Goal: Transaction & Acquisition: Download file/media

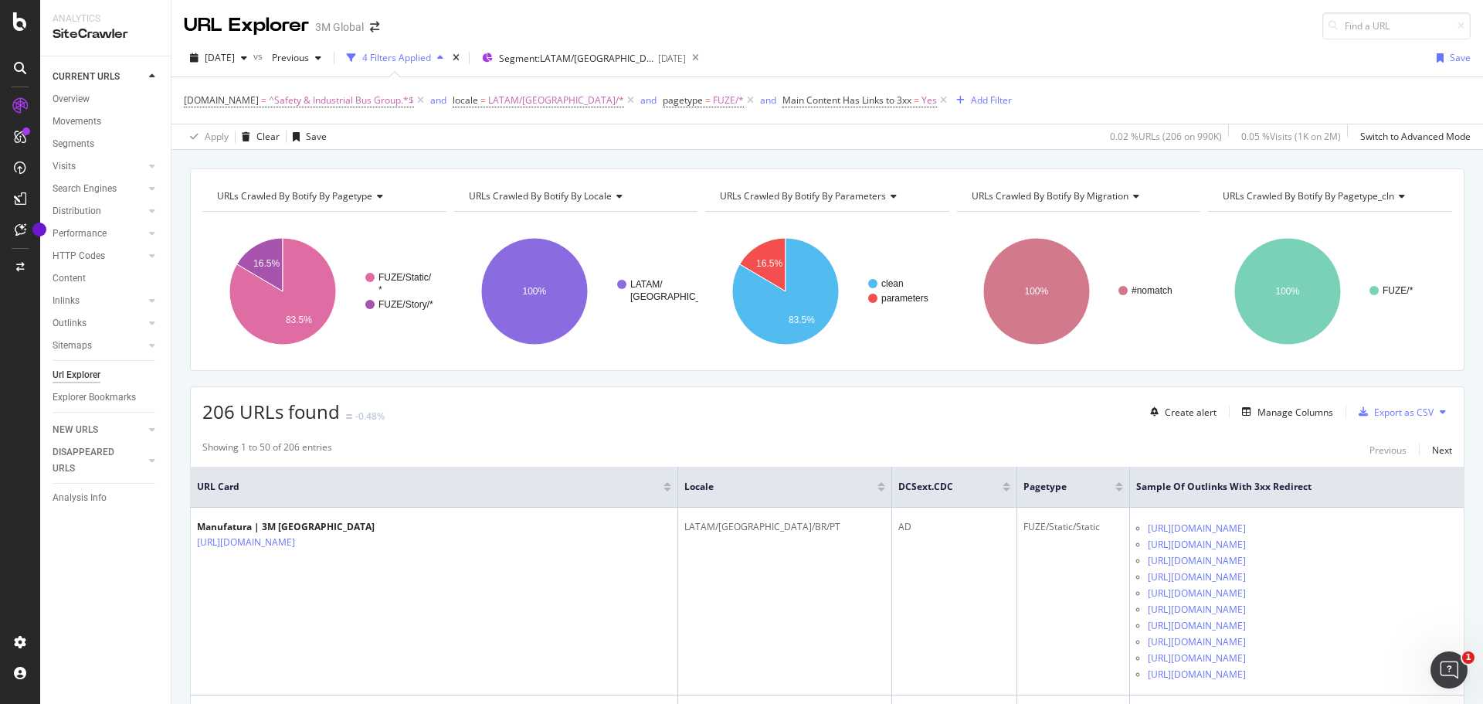
click at [842, 41] on div "2025 Sep. 14th vs Previous 4 Filters Applied Segment: LATAM/Brazil/* 2025-08-12…" at bounding box center [826, 94] width 1311 height 110
click at [826, 49] on div "2025 Sep. 14th vs Previous 4 Filters Applied Segment: LATAM/Brazil/* 2025-08-12…" at bounding box center [826, 61] width 1311 height 31
click at [913, 44] on div "2025 Sep. 14th vs Previous 4 Filters Applied Segment: LATAM/Brazil/* 2025-08-12…" at bounding box center [826, 94] width 1311 height 110
click at [101, 222] on div "RealKeywords" at bounding box center [91, 226] width 69 height 15
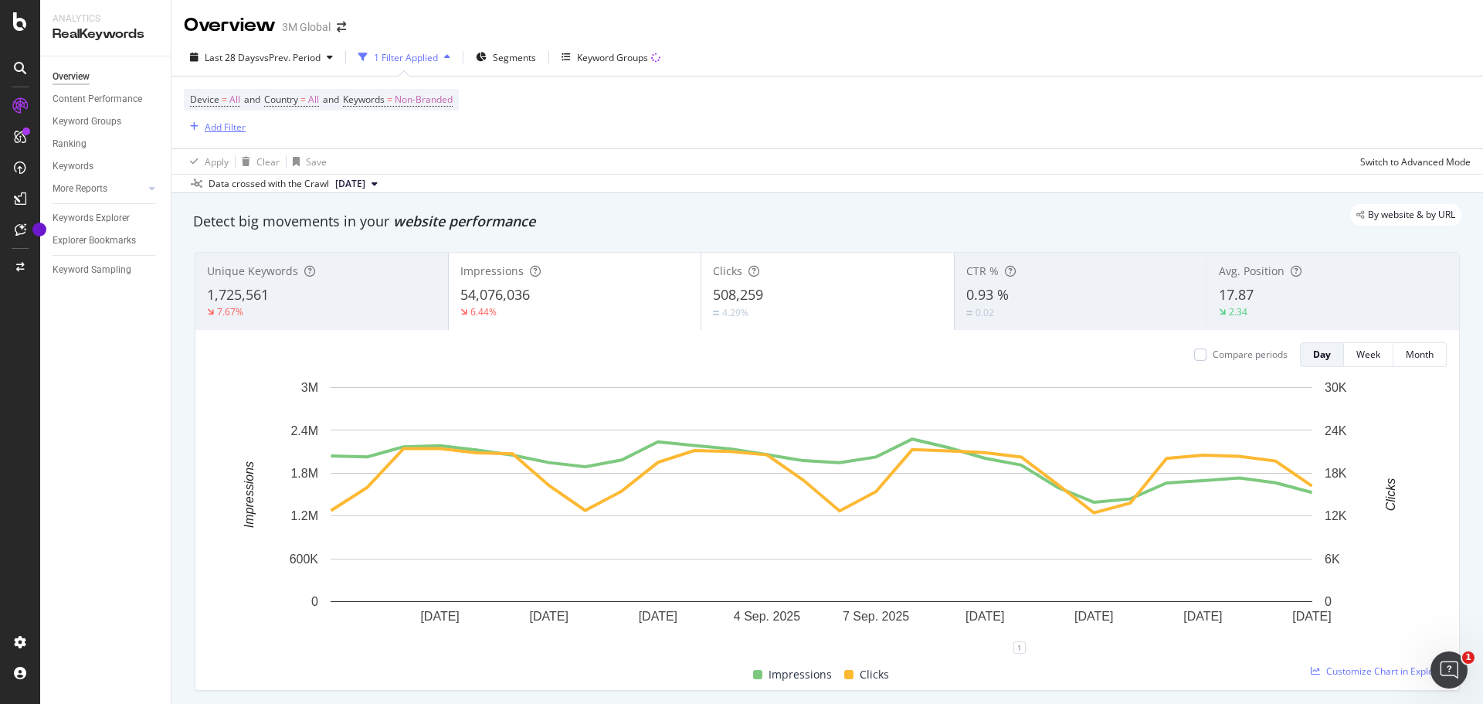
click at [219, 127] on div "Add Filter" at bounding box center [225, 126] width 41 height 13
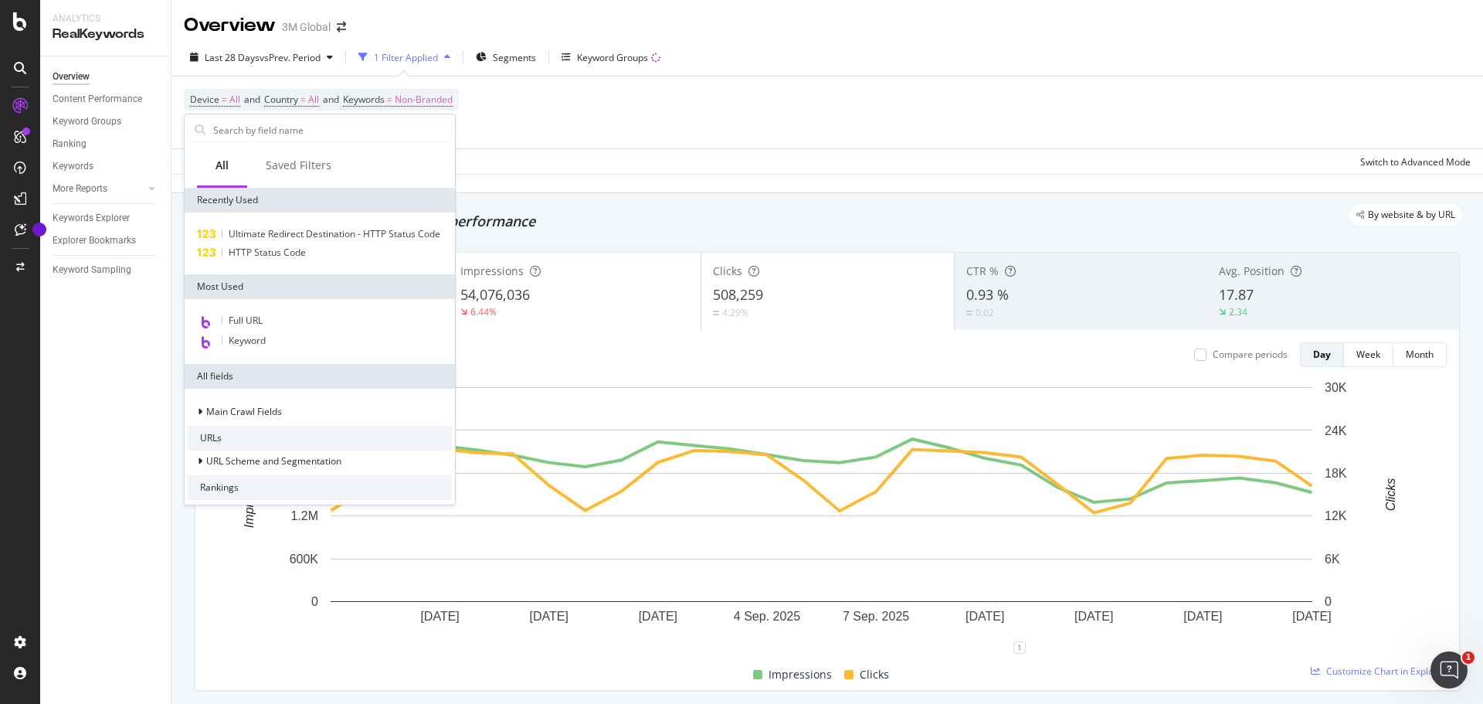
click at [219, 127] on input "text" at bounding box center [331, 129] width 239 height 23
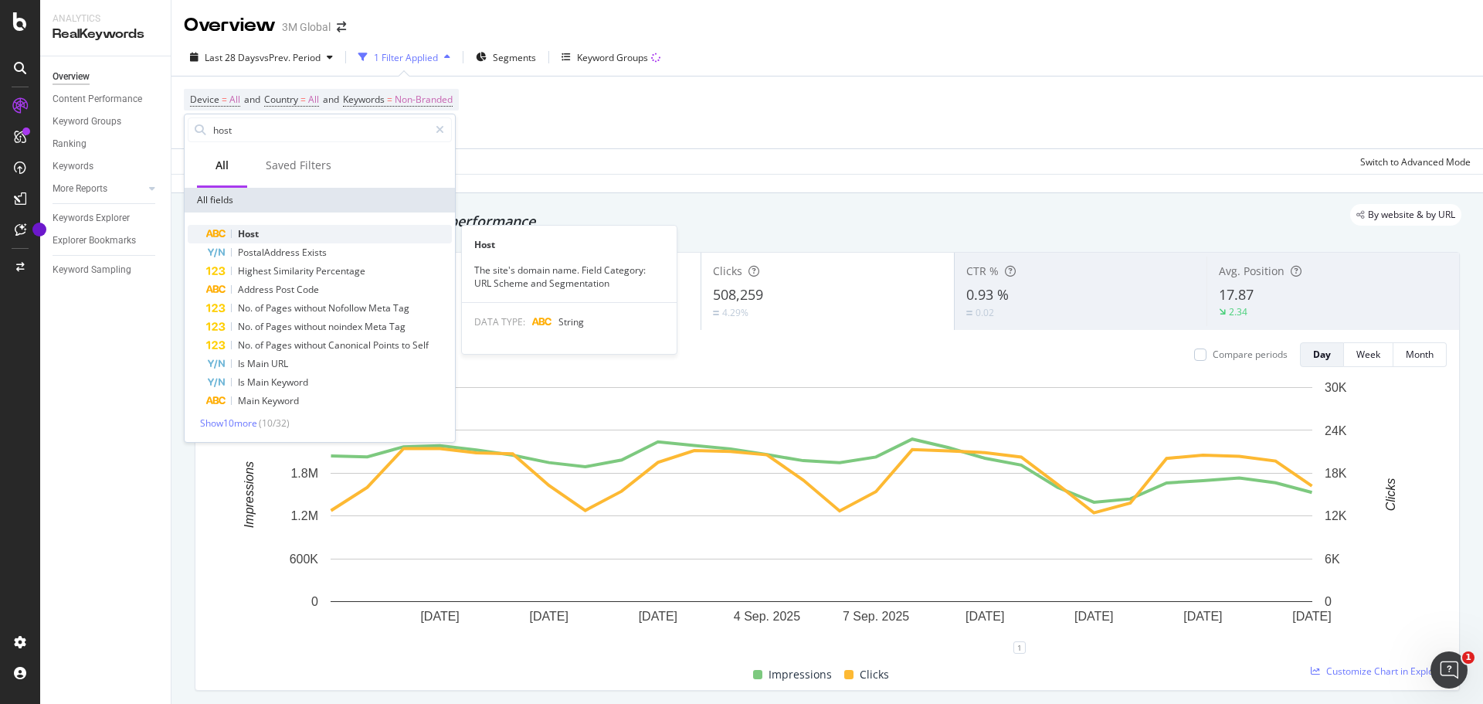
type input "host"
click at [255, 232] on span "Host" at bounding box center [248, 233] width 21 height 13
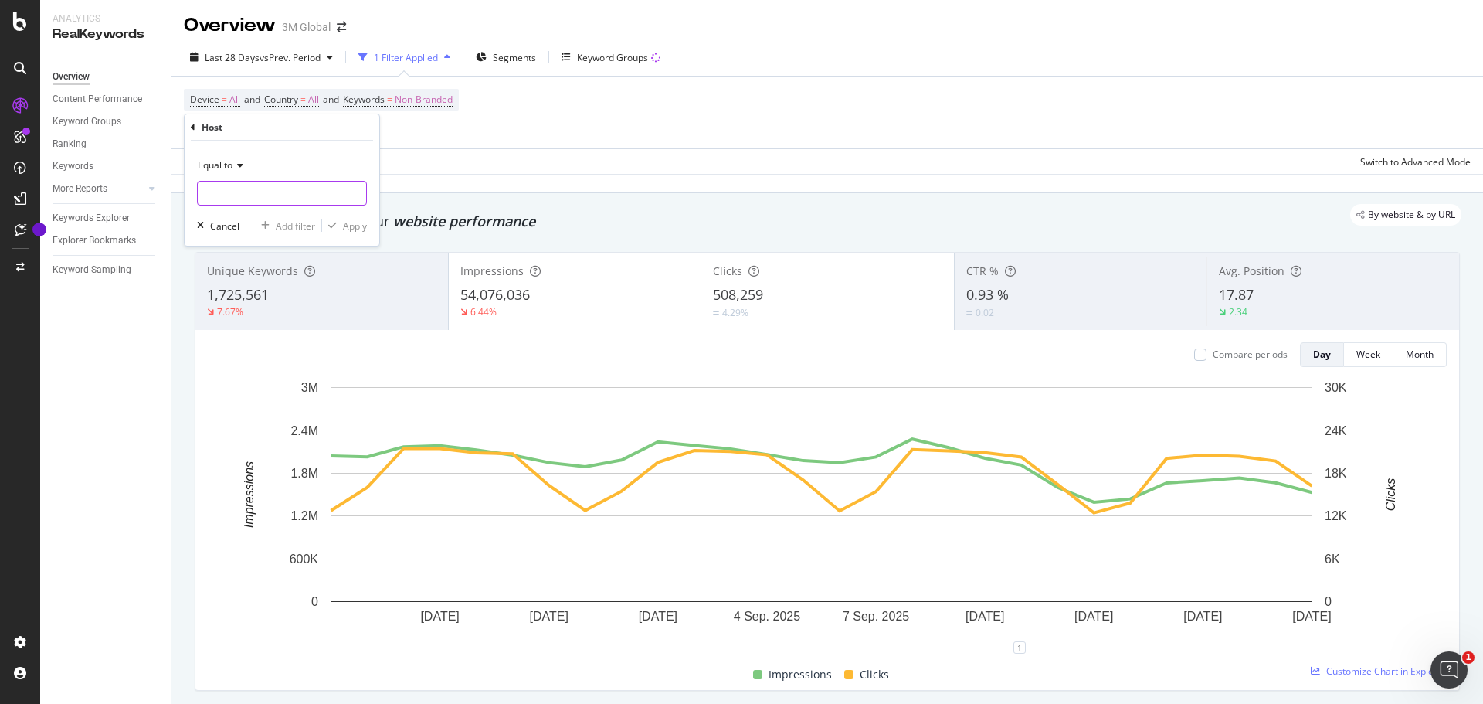
click at [269, 192] on input "text" at bounding box center [282, 193] width 168 height 25
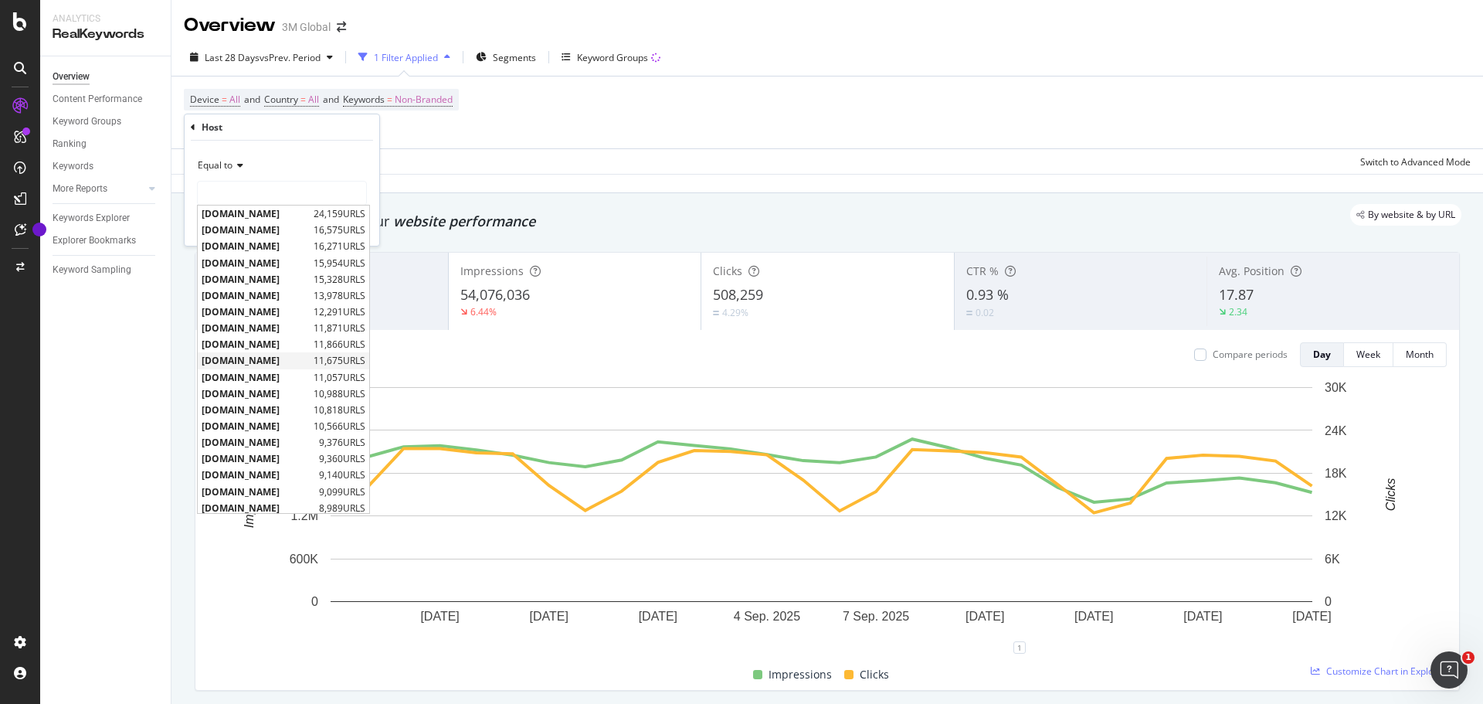
click at [281, 360] on span "www.3m.com.mx" at bounding box center [256, 360] width 108 height 13
type input "www.3m.com.mx"
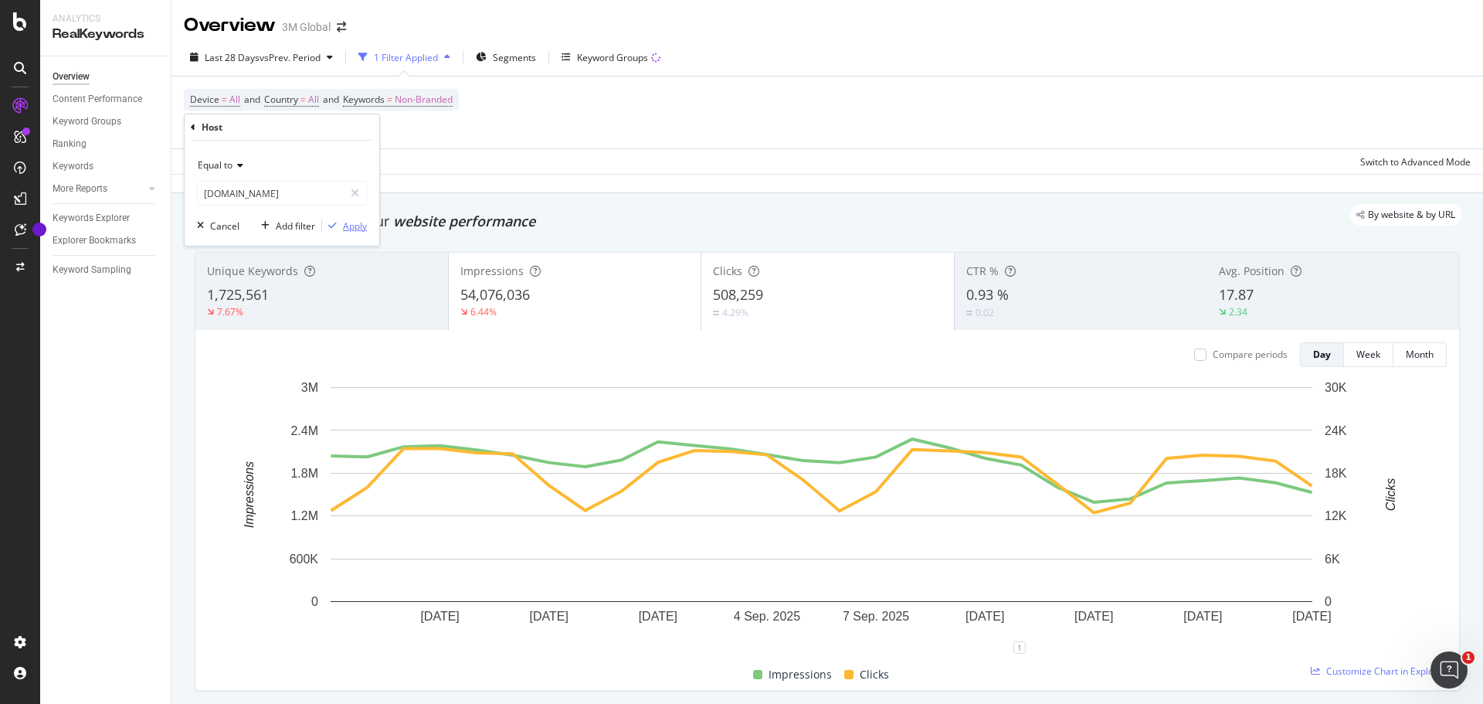
click at [358, 228] on div "Apply" at bounding box center [355, 225] width 24 height 13
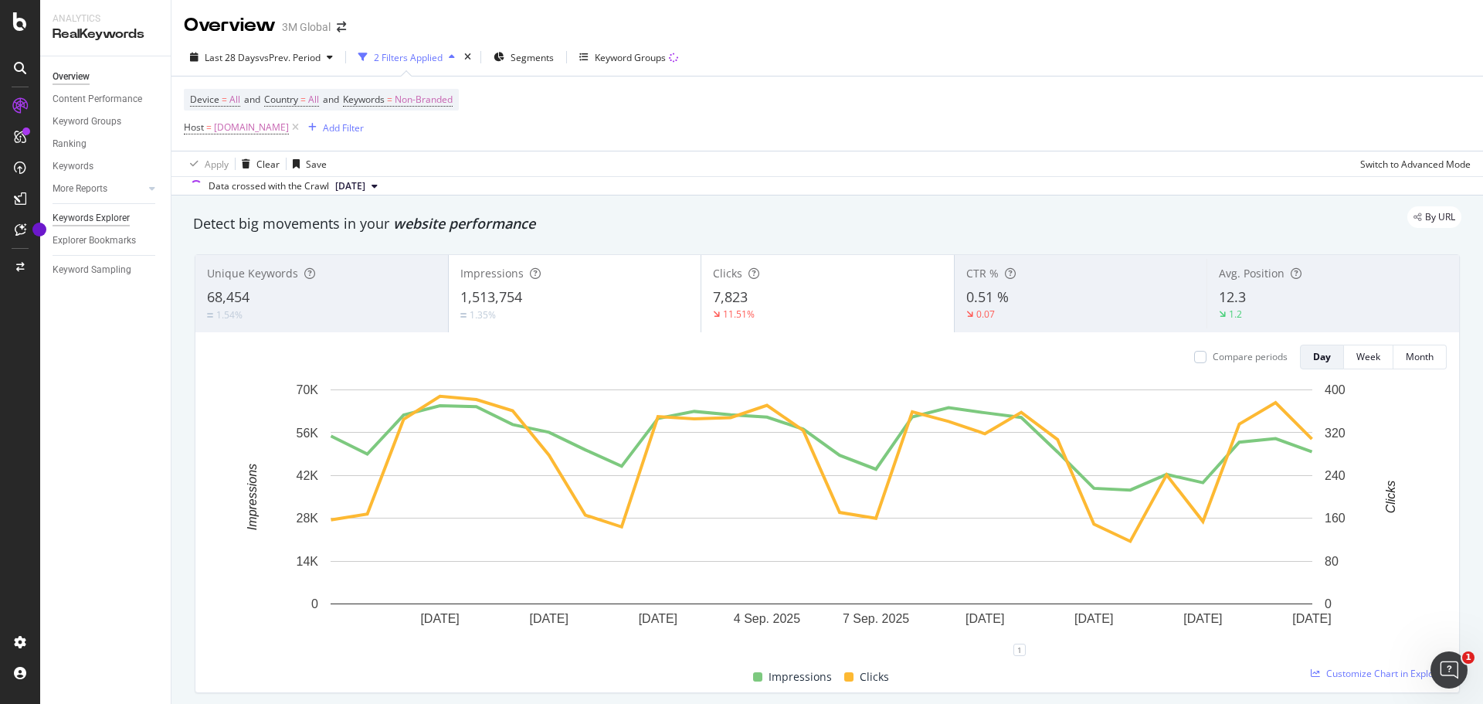
click at [84, 216] on div "Keywords Explorer" at bounding box center [91, 218] width 77 height 16
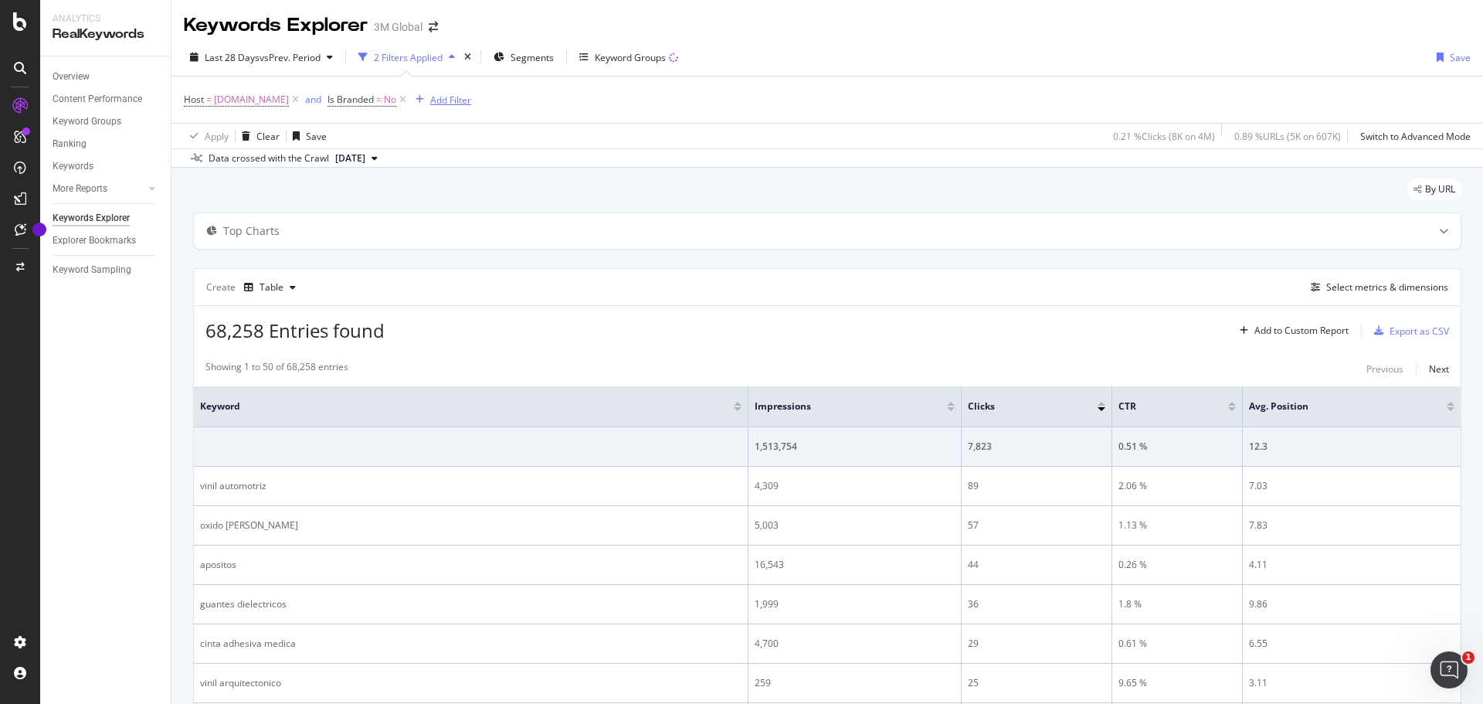
click at [450, 100] on div "Add Filter" at bounding box center [450, 99] width 41 height 13
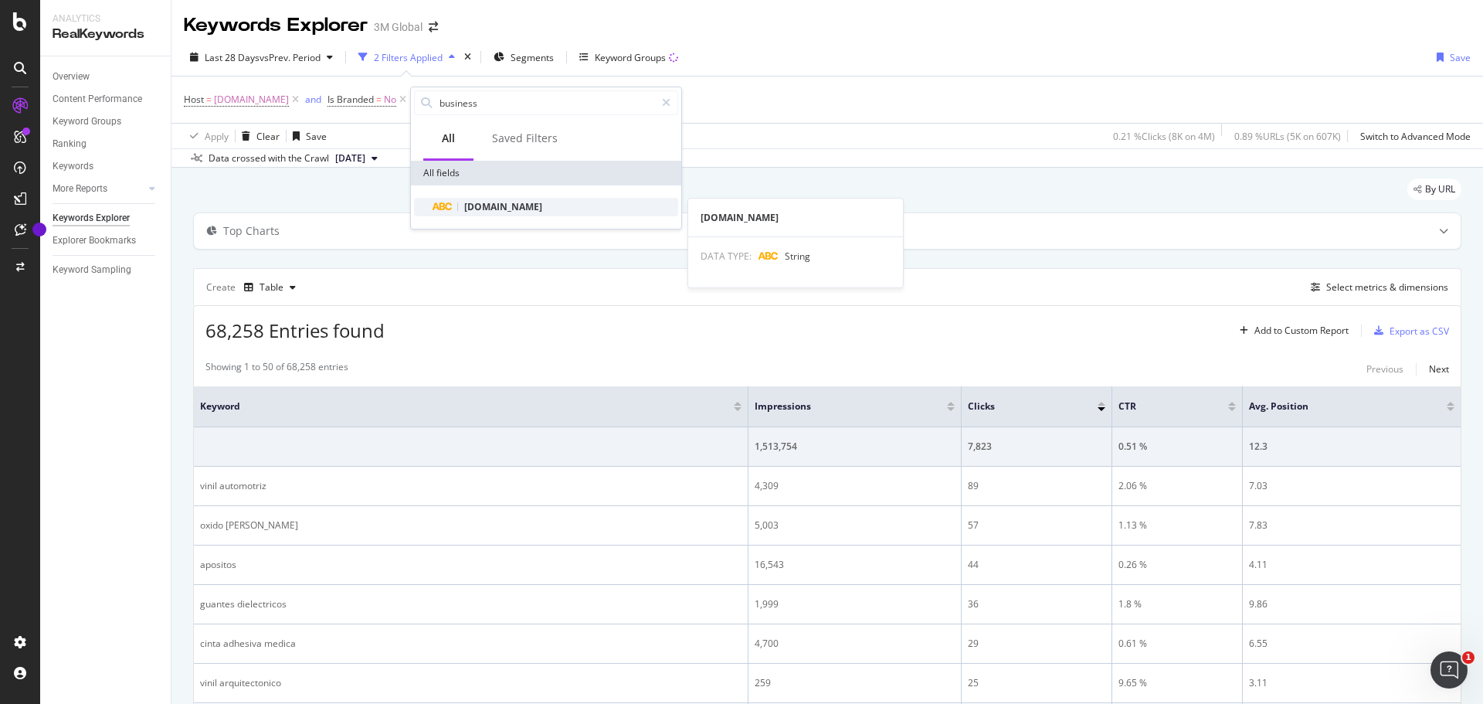
type input "business"
click at [497, 205] on span "DCSext.Business" at bounding box center [503, 206] width 78 height 13
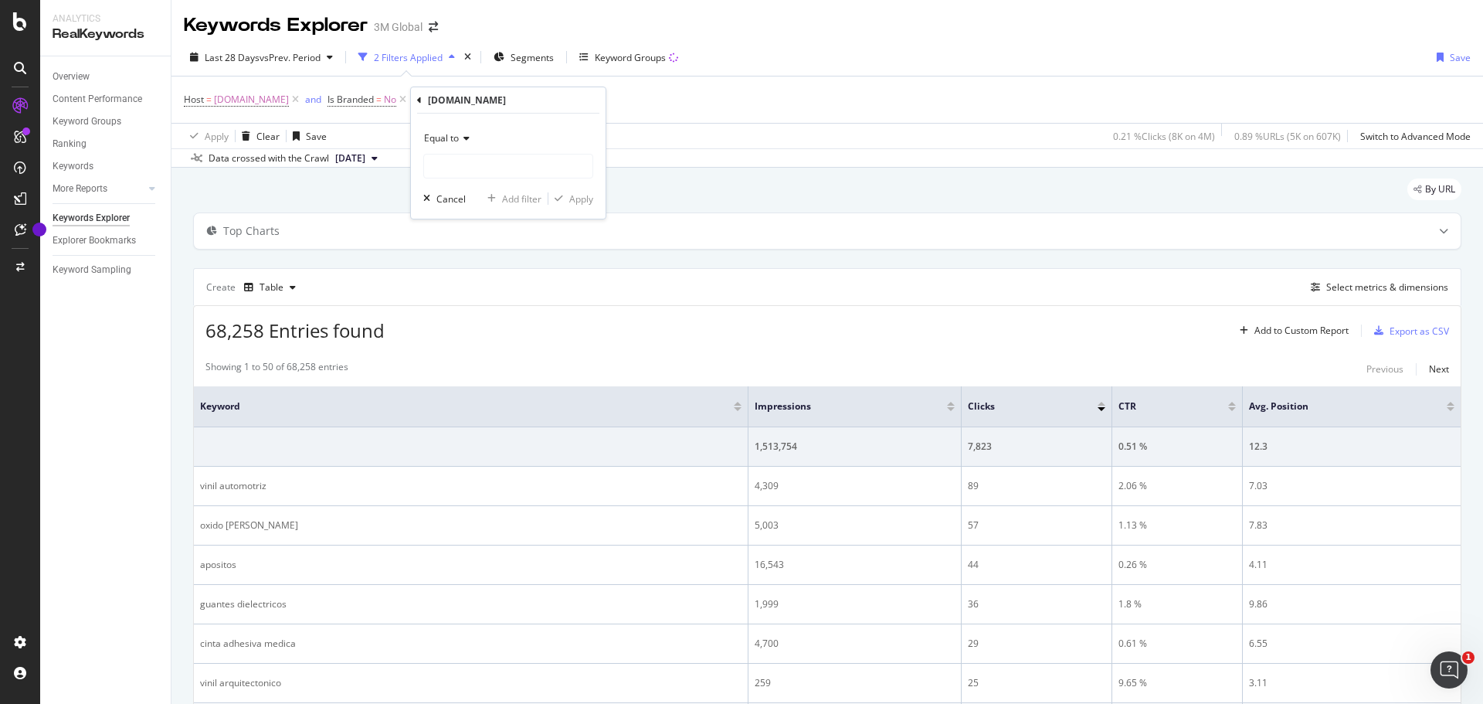
click at [494, 180] on div "Equal to Cancel Add filter Apply" at bounding box center [508, 166] width 195 height 105
click at [494, 174] on input "text" at bounding box center [508, 166] width 168 height 25
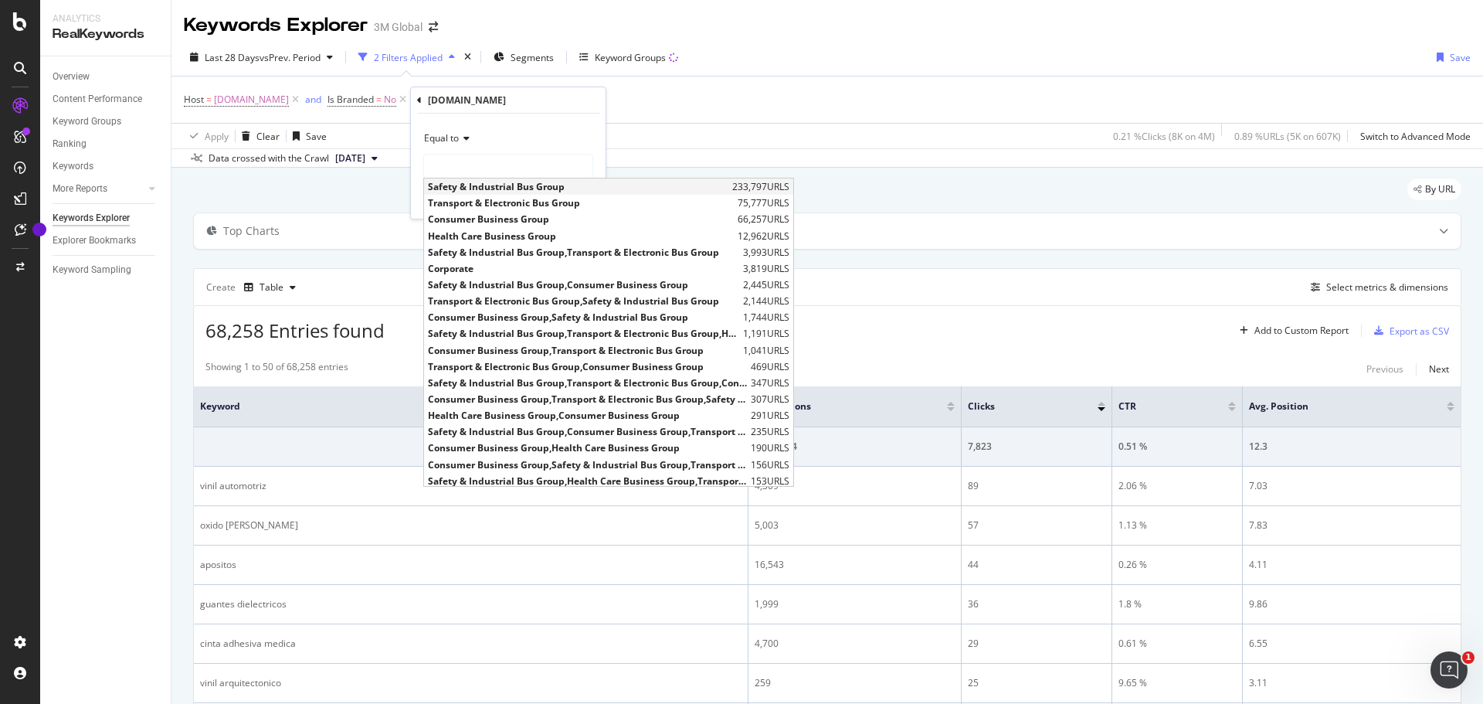
click at [489, 188] on span "Safety & Industrial Bus Group" at bounding box center [578, 186] width 300 height 13
type input "Safety & Industrial Bus Group"
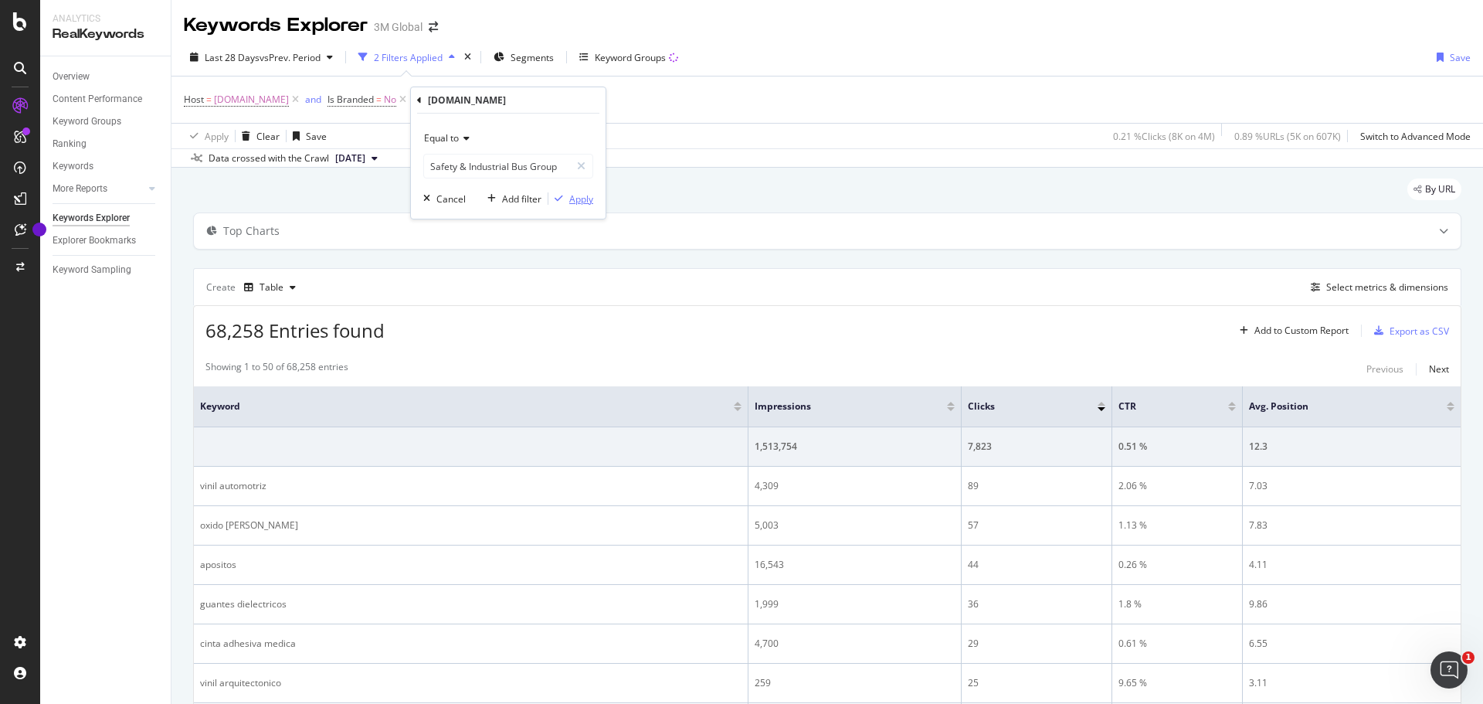
click at [579, 201] on div "Apply" at bounding box center [581, 198] width 24 height 13
click at [1379, 289] on div "Select metrics & dimensions" at bounding box center [1387, 286] width 122 height 13
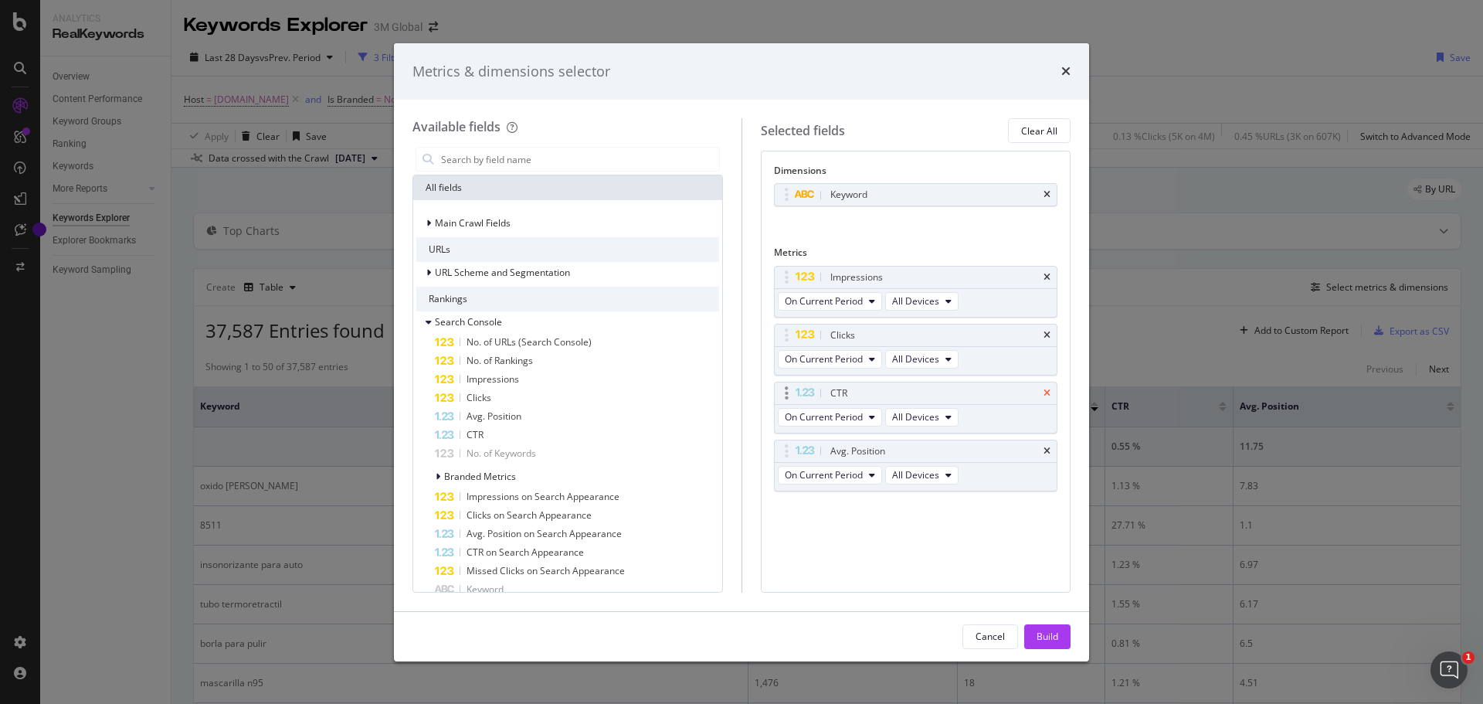
click at [1047, 391] on icon "times" at bounding box center [1046, 392] width 7 height 9
click at [481, 161] on input "modal" at bounding box center [579, 159] width 280 height 23
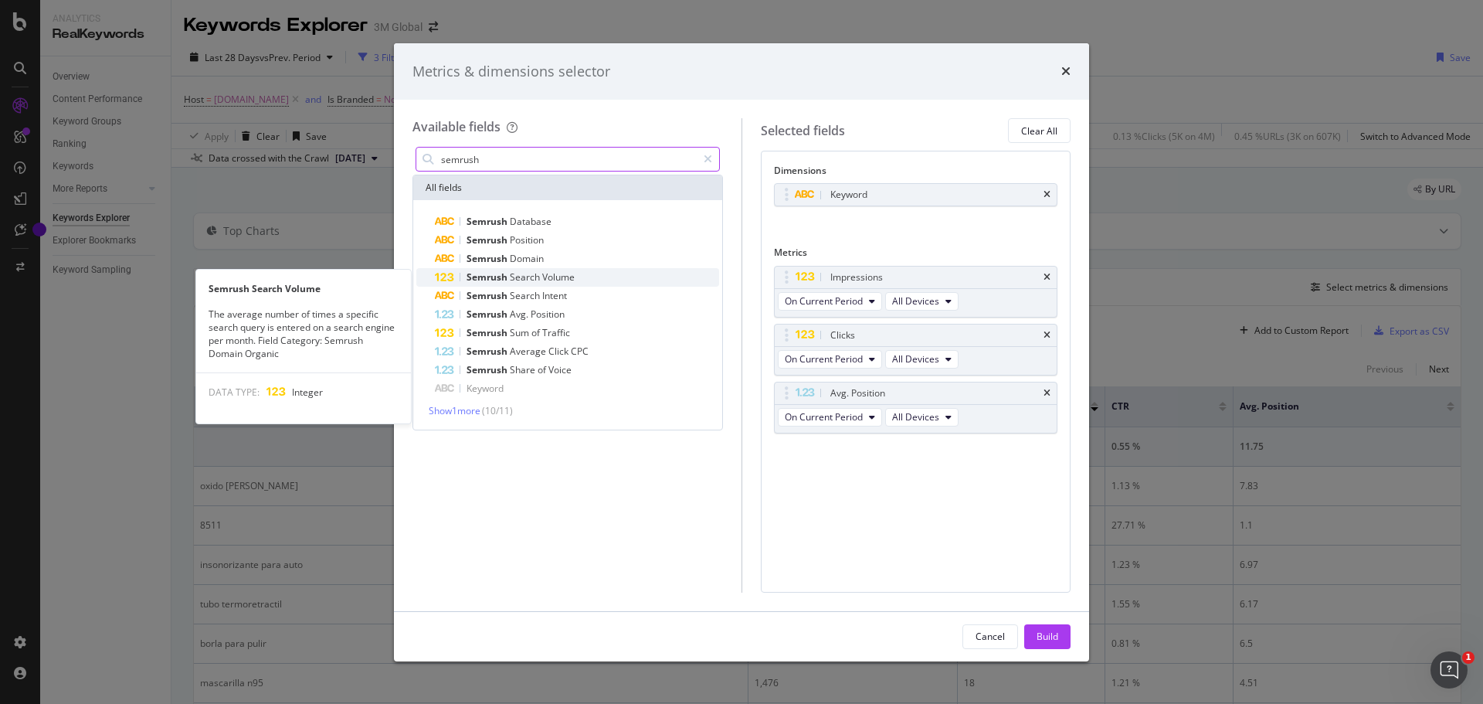
type input "semrush"
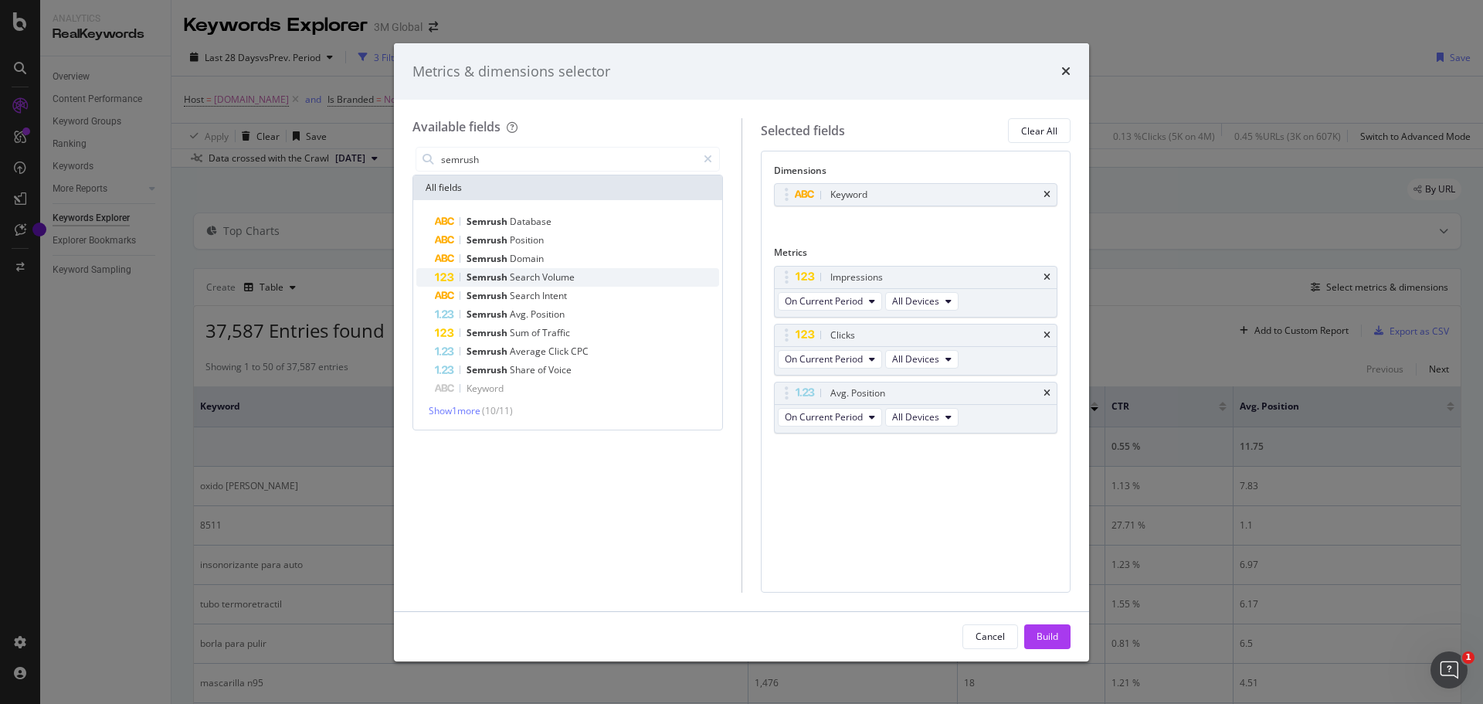
click at [542, 275] on span "Volume" at bounding box center [558, 276] width 32 height 13
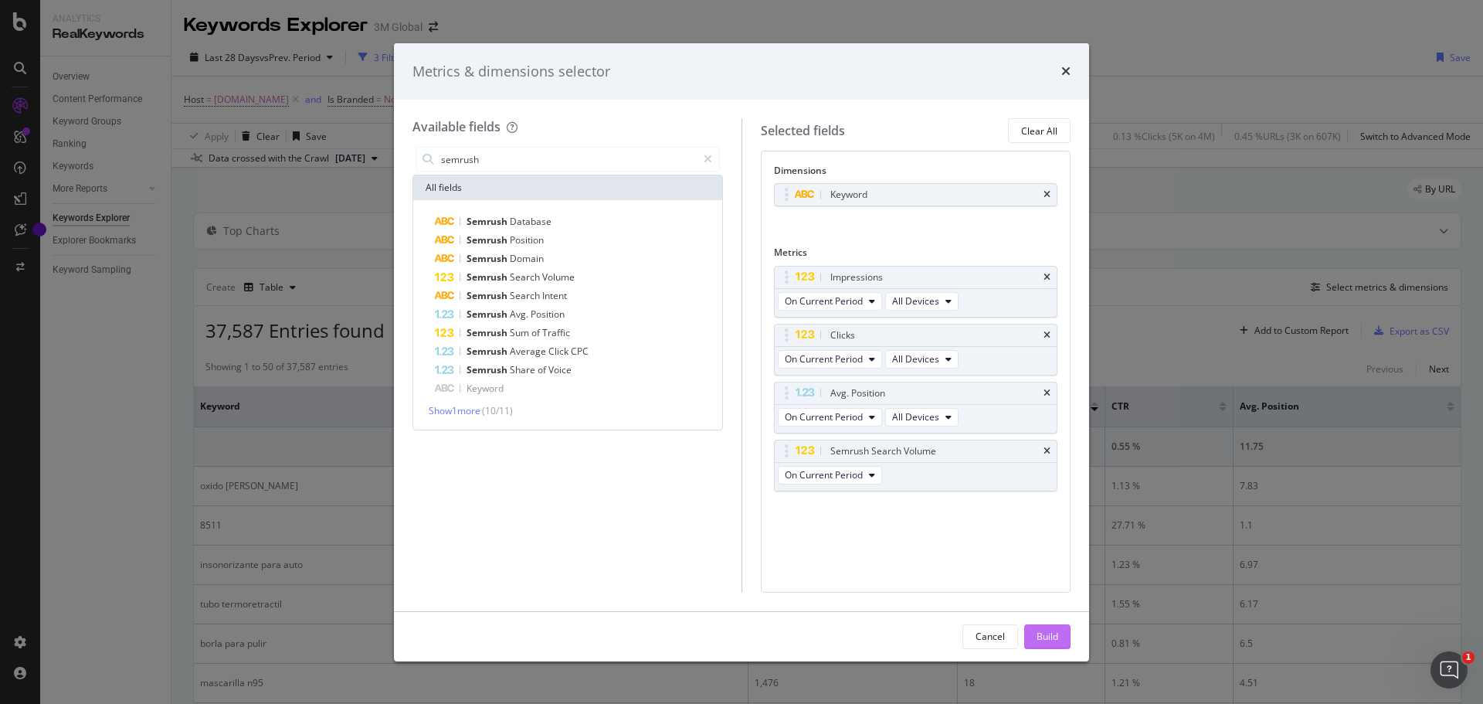
click at [1036, 641] on div "Build" at bounding box center [1047, 635] width 22 height 13
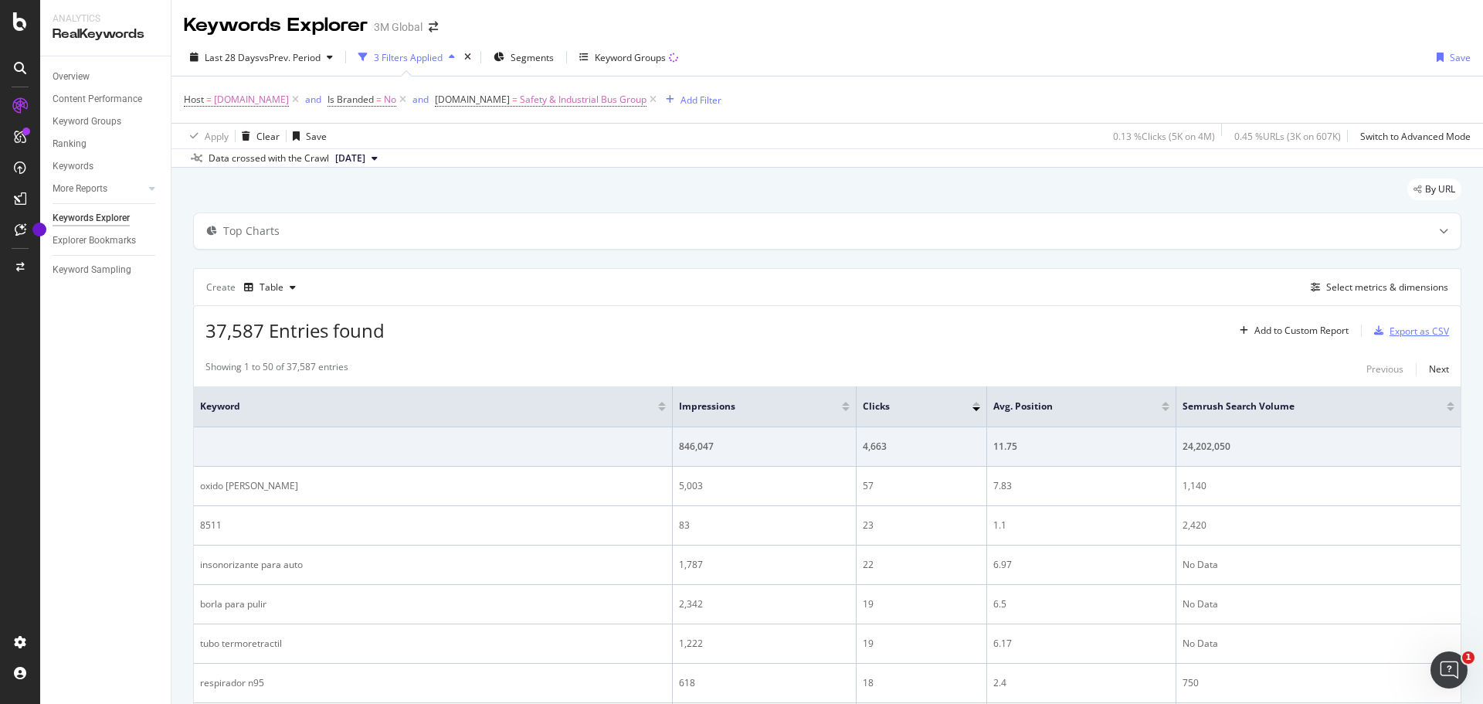
click at [1406, 331] on div "Export as CSV" at bounding box center [1418, 330] width 59 height 13
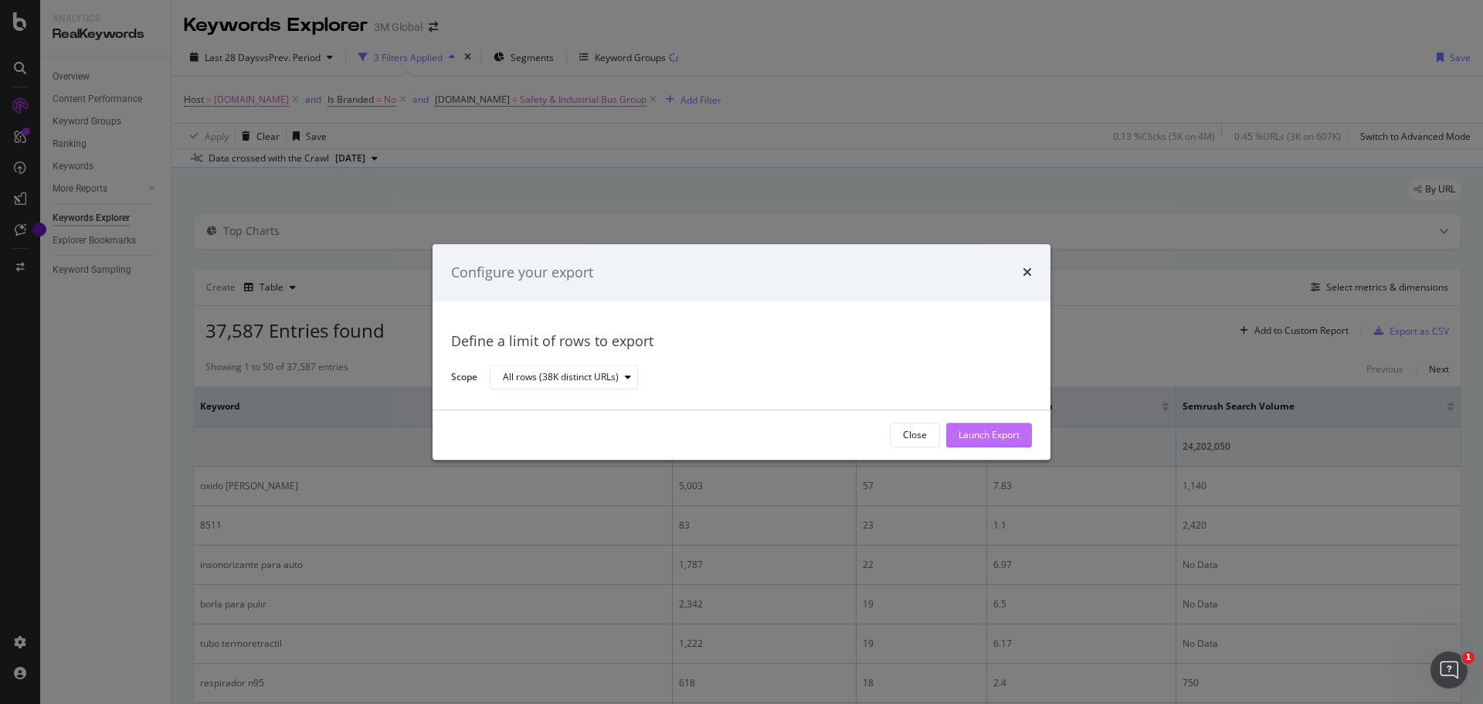
click at [999, 433] on div "Launch Export" at bounding box center [988, 435] width 61 height 13
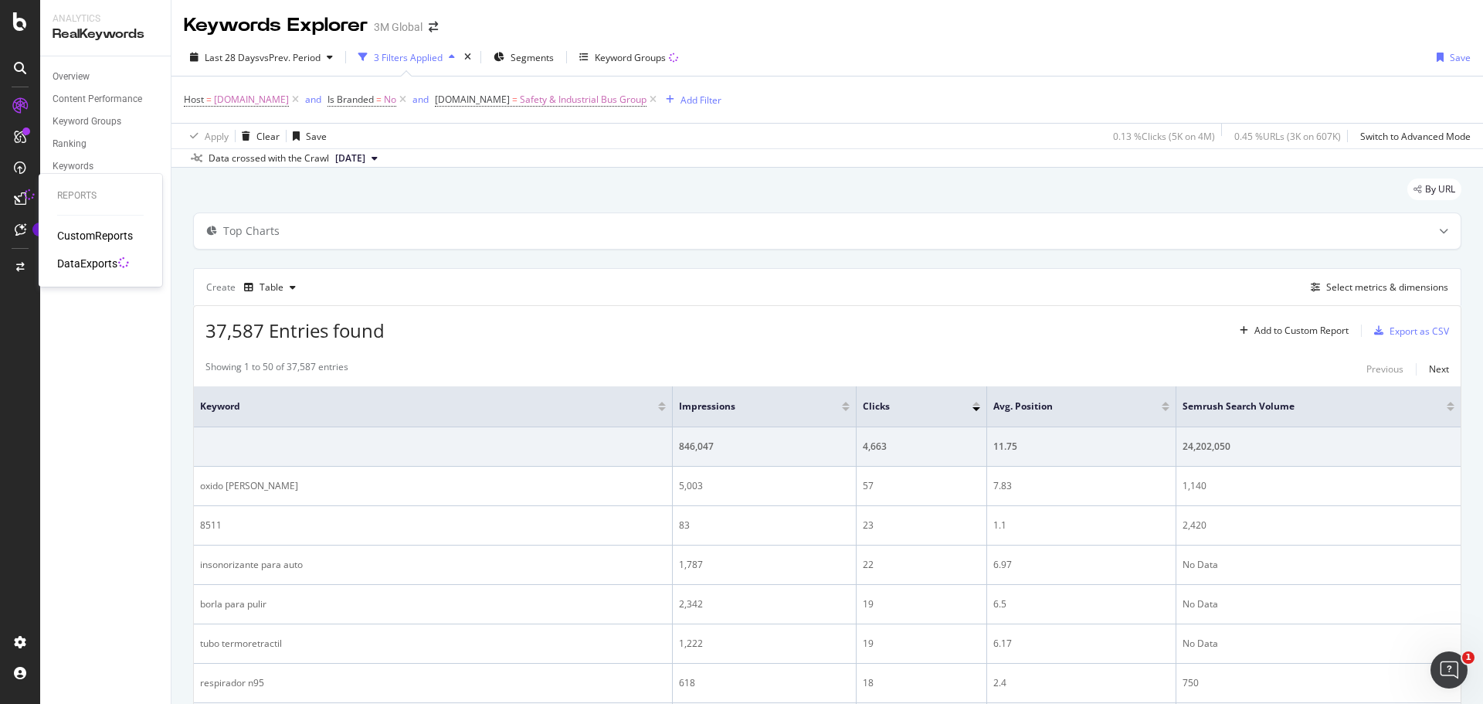
click at [90, 257] on div "DataExports" at bounding box center [87, 263] width 60 height 15
click at [402, 98] on icon at bounding box center [402, 99] width 13 height 15
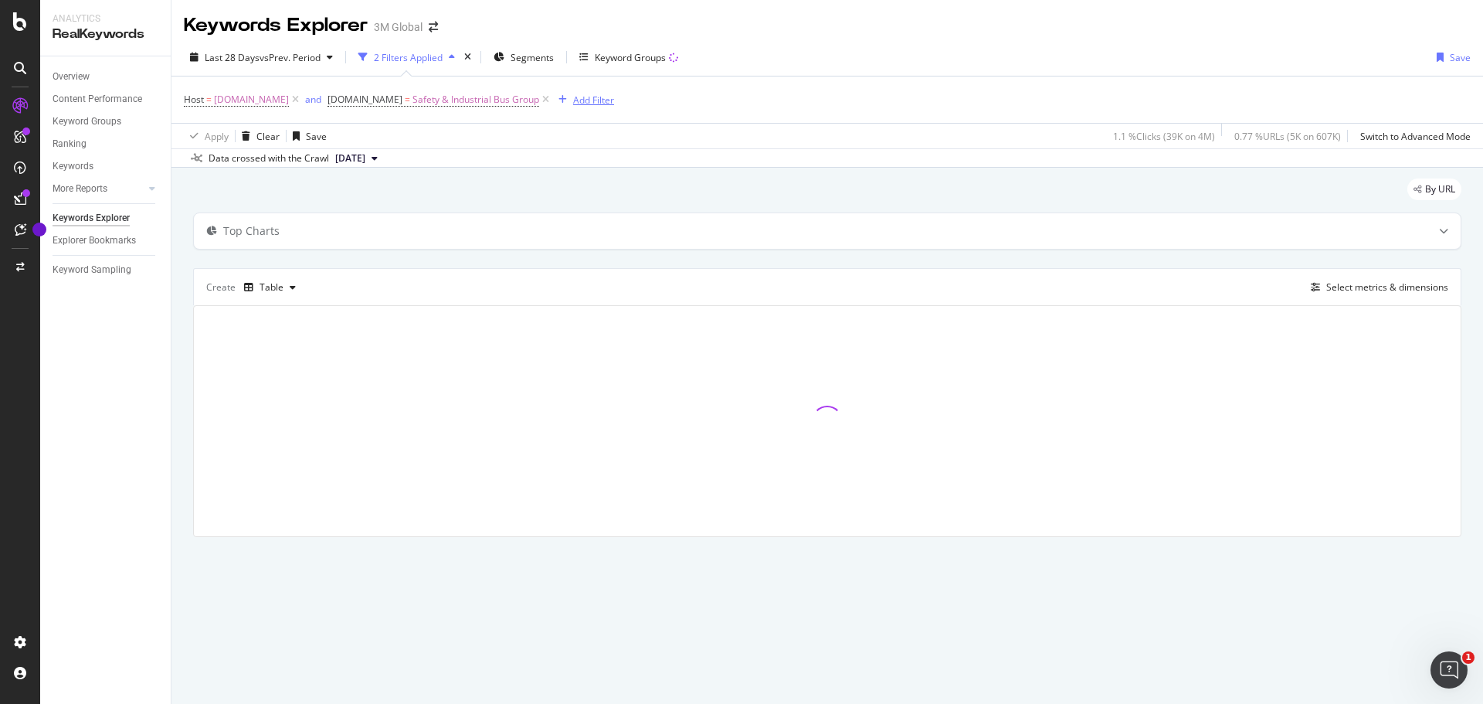
click at [586, 103] on div "Add Filter" at bounding box center [593, 99] width 41 height 13
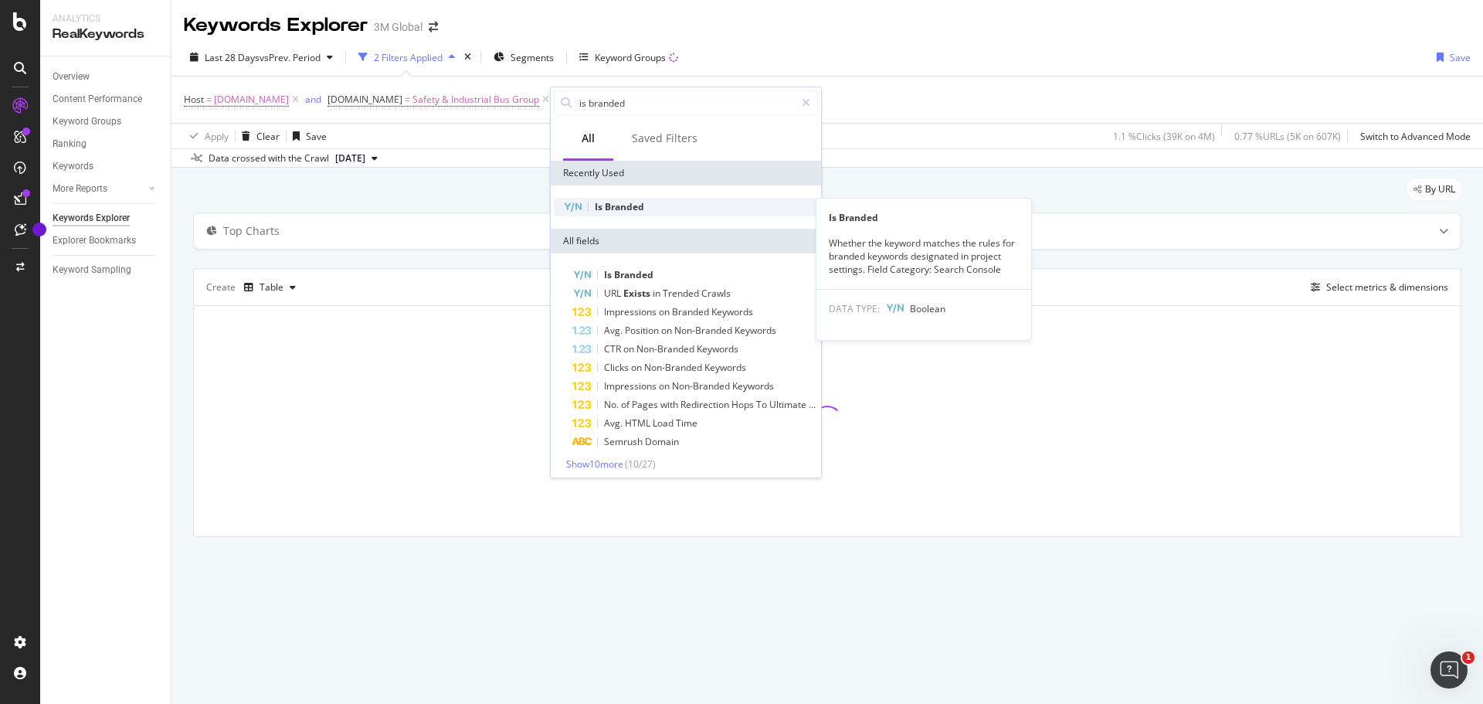
type input "is branded"
click at [626, 206] on span "Branded" at bounding box center [624, 206] width 39 height 13
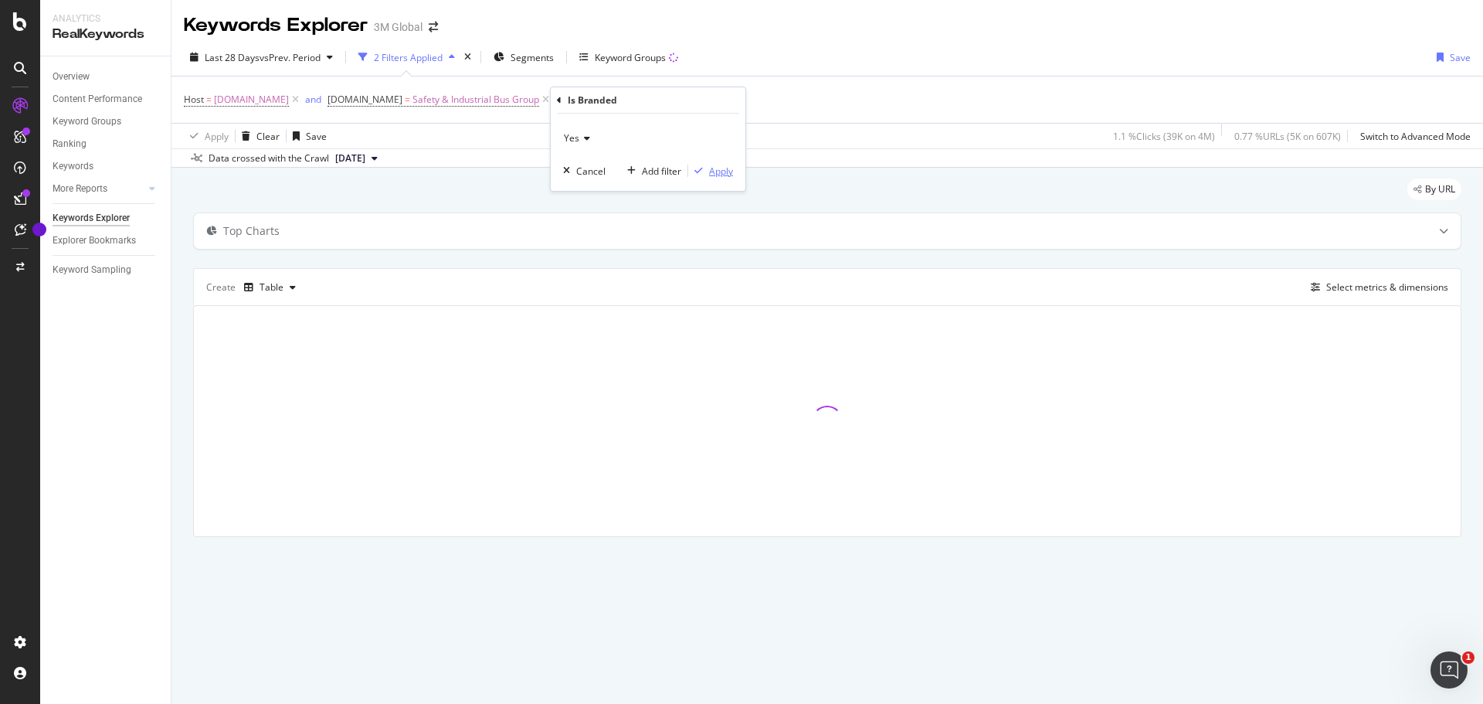
click at [722, 174] on div "Apply" at bounding box center [721, 171] width 24 height 13
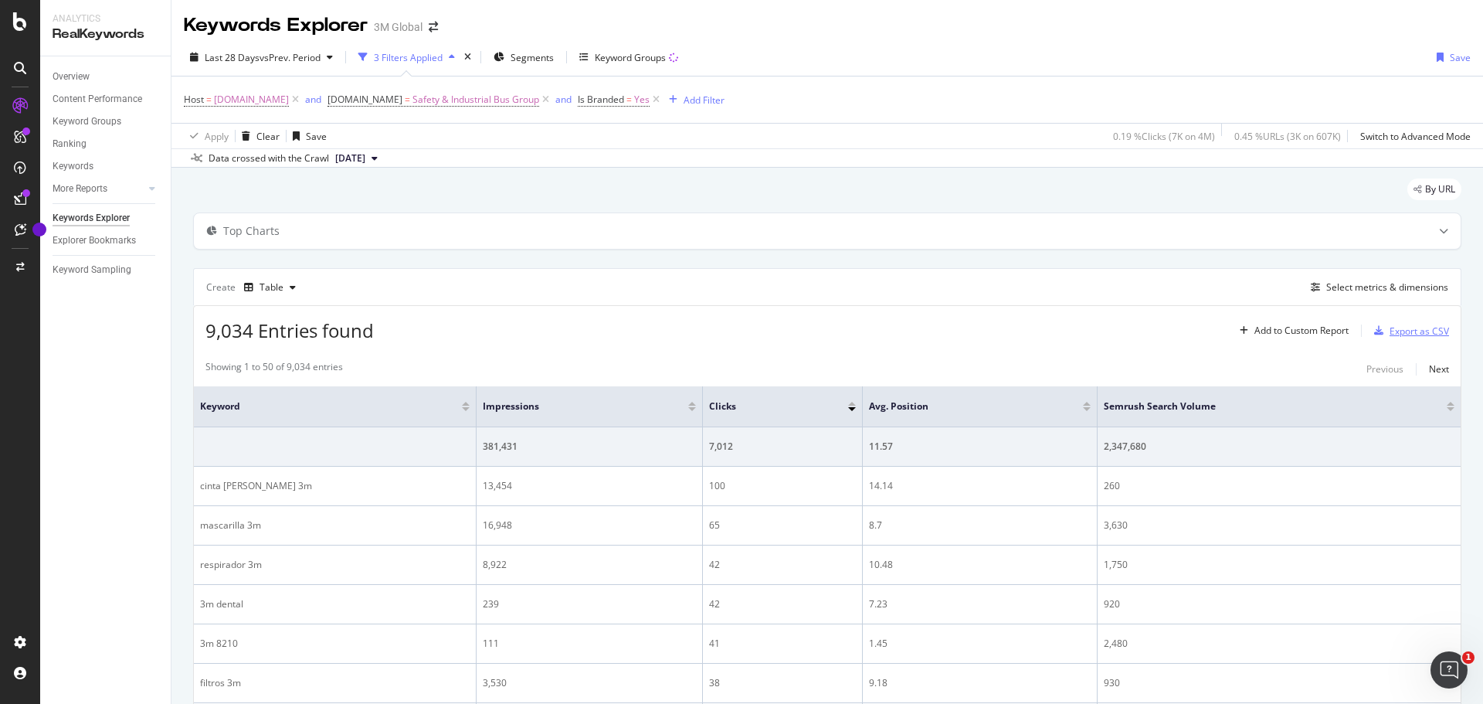
click at [1393, 327] on div "Export as CSV" at bounding box center [1418, 330] width 59 height 13
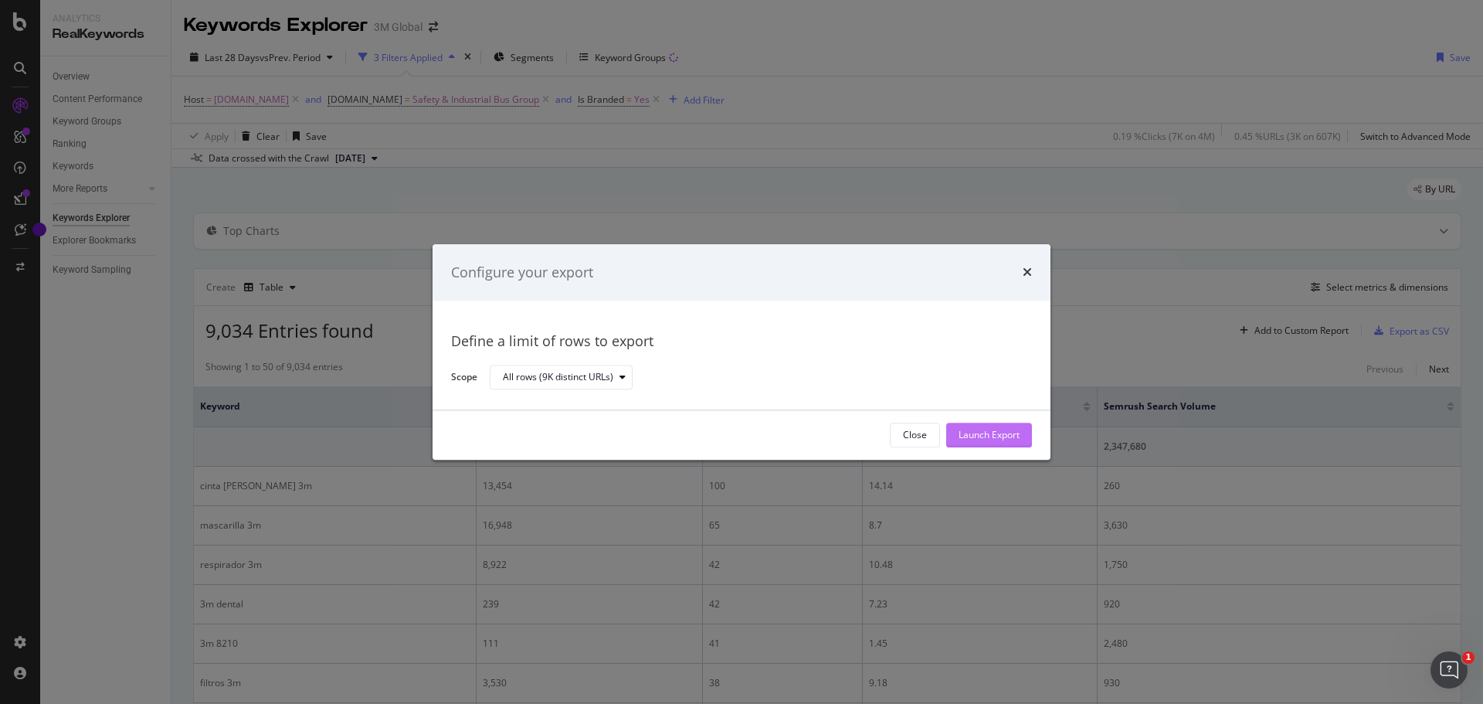
click at [972, 430] on div "Launch Export" at bounding box center [988, 435] width 61 height 13
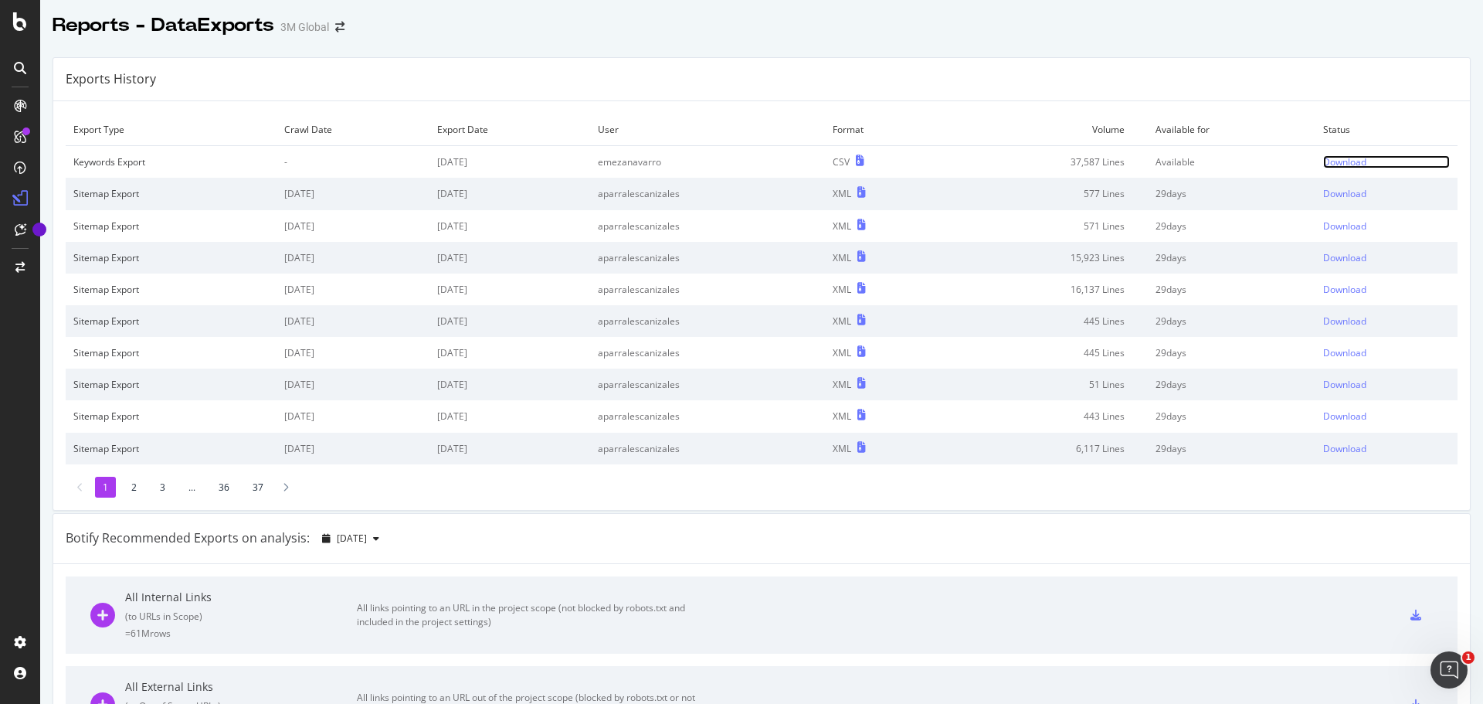
click at [1323, 164] on div "Download" at bounding box center [1344, 161] width 43 height 13
click at [1328, 161] on div "Download" at bounding box center [1344, 161] width 43 height 13
